Goal: Check status: Verify the current state of an ongoing process or item

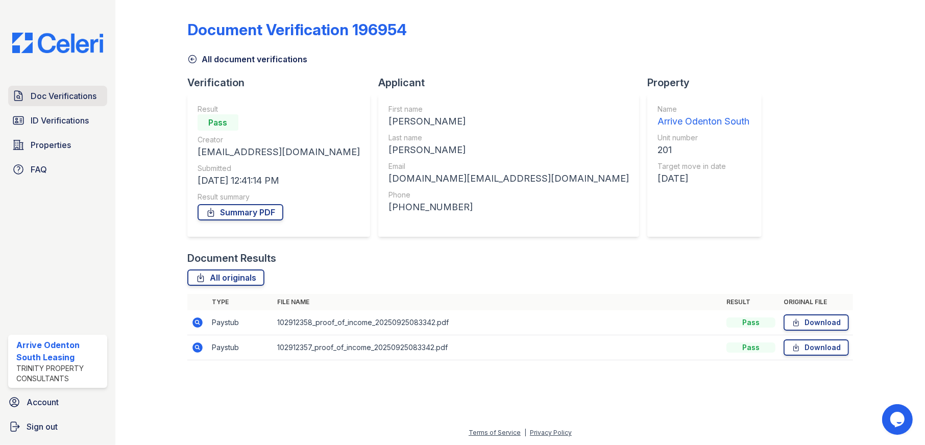
click at [85, 90] on span "Doc Verifications" at bounding box center [64, 96] width 66 height 12
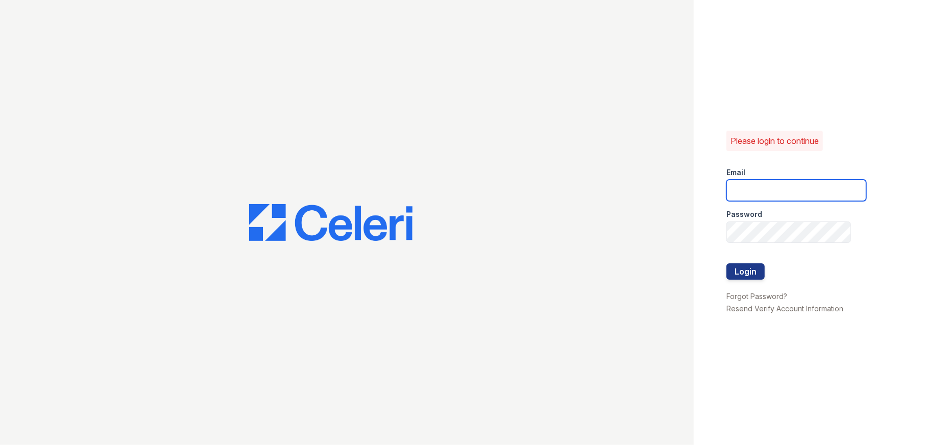
type input "arriveodentonsouth@trinity-pm.com"
click at [742, 269] on button "Login" at bounding box center [745, 271] width 38 height 16
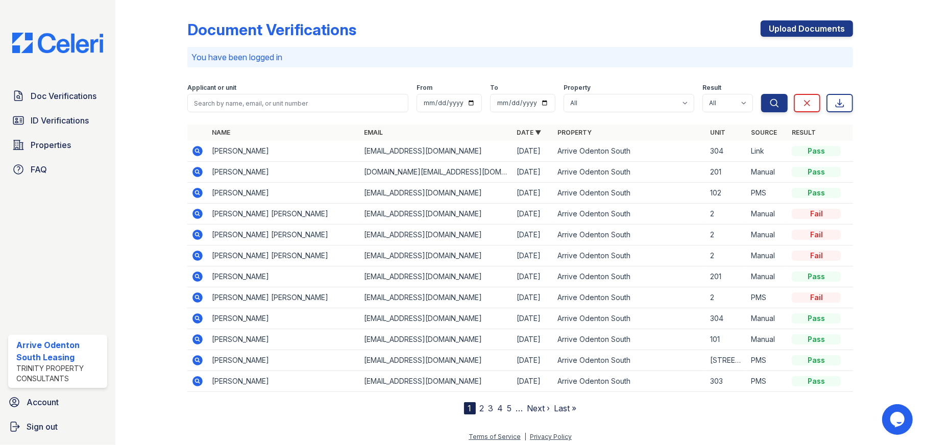
click at [197, 380] on icon at bounding box center [196, 380] width 3 height 3
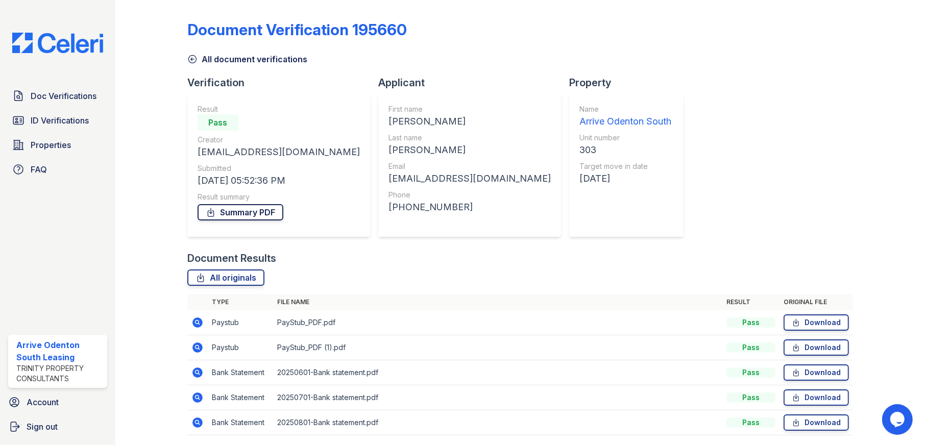
click at [254, 218] on link "Summary PDF" at bounding box center [241, 212] width 86 height 16
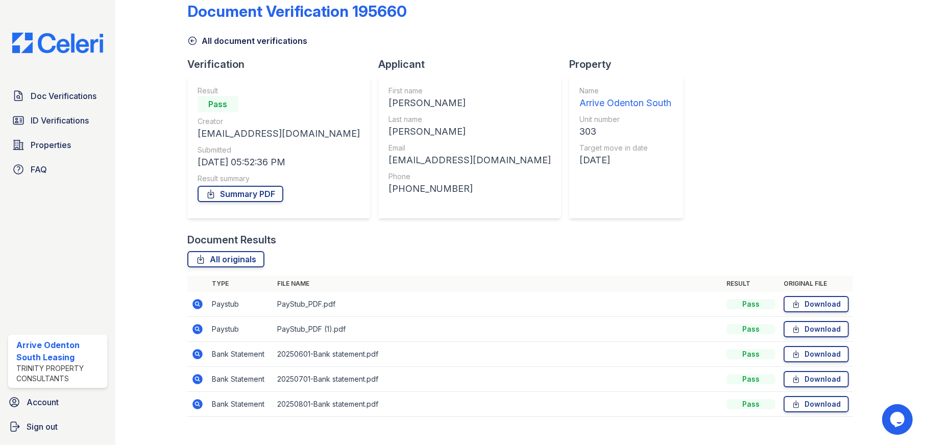
scroll to position [35, 0]
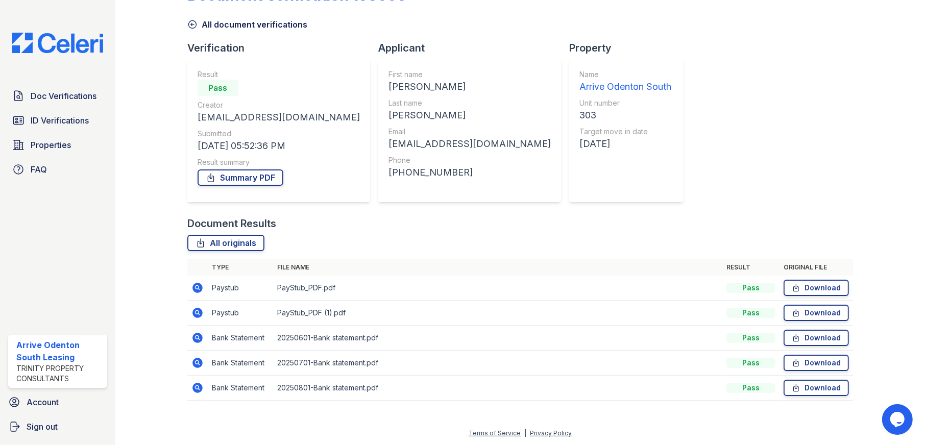
click at [198, 285] on icon at bounding box center [197, 288] width 12 height 12
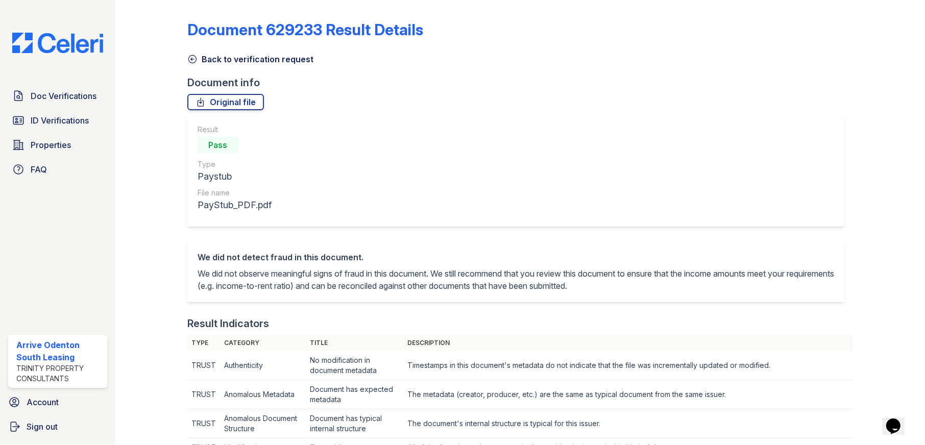
drag, startPoint x: 193, startPoint y: 59, endPoint x: 197, endPoint y: 64, distance: 6.4
click at [193, 59] on icon at bounding box center [192, 60] width 8 height 8
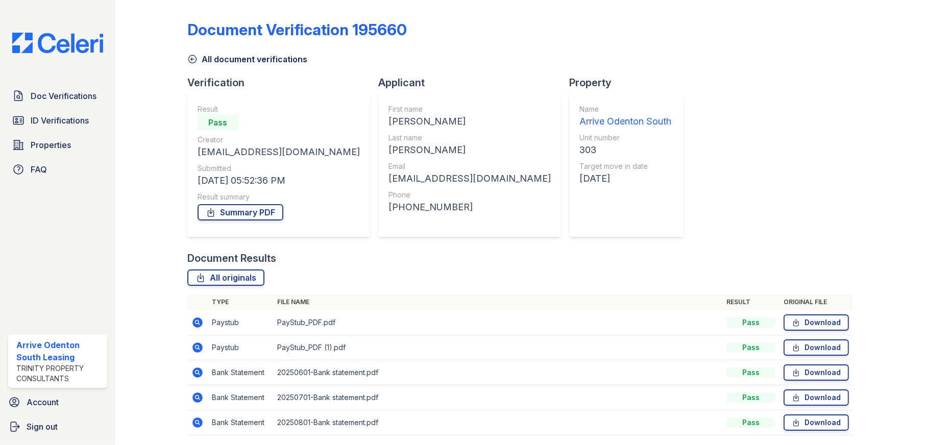
click at [195, 348] on icon at bounding box center [197, 347] width 12 height 12
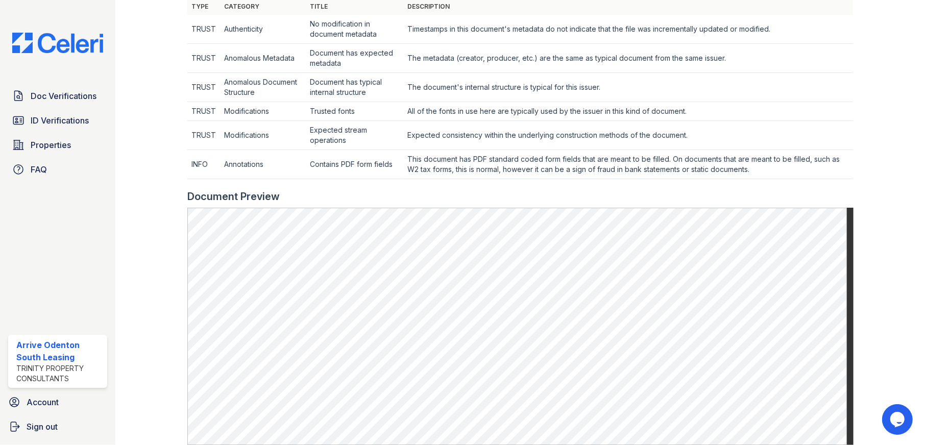
scroll to position [408, 0]
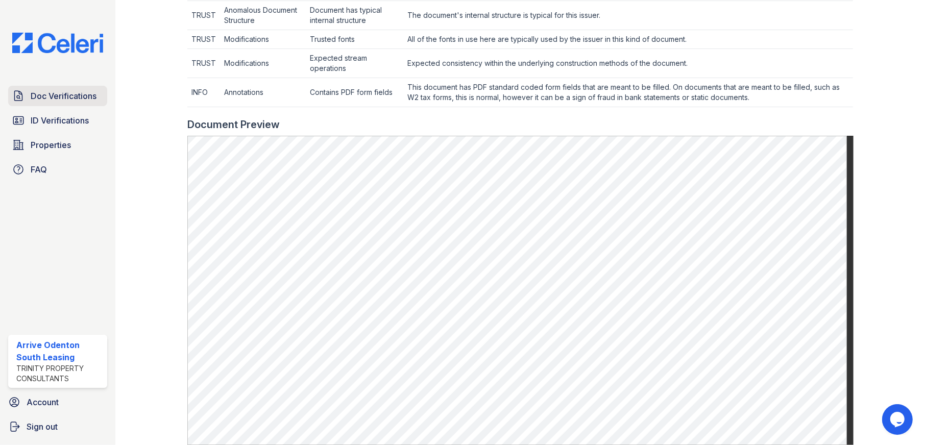
click at [48, 97] on span "Doc Verifications" at bounding box center [64, 96] width 66 height 12
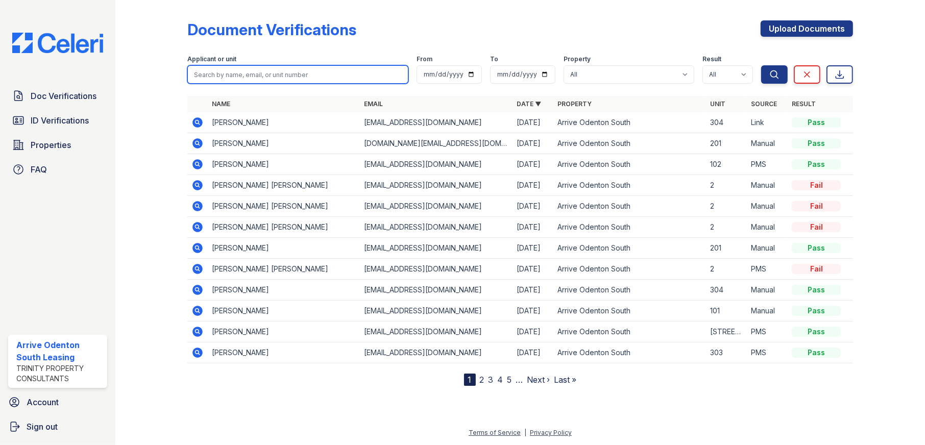
click at [323, 78] on input "search" at bounding box center [298, 74] width 222 height 18
type input "tyree"
click at [761, 65] on button "Search" at bounding box center [774, 74] width 27 height 18
